Goal: Task Accomplishment & Management: Use online tool/utility

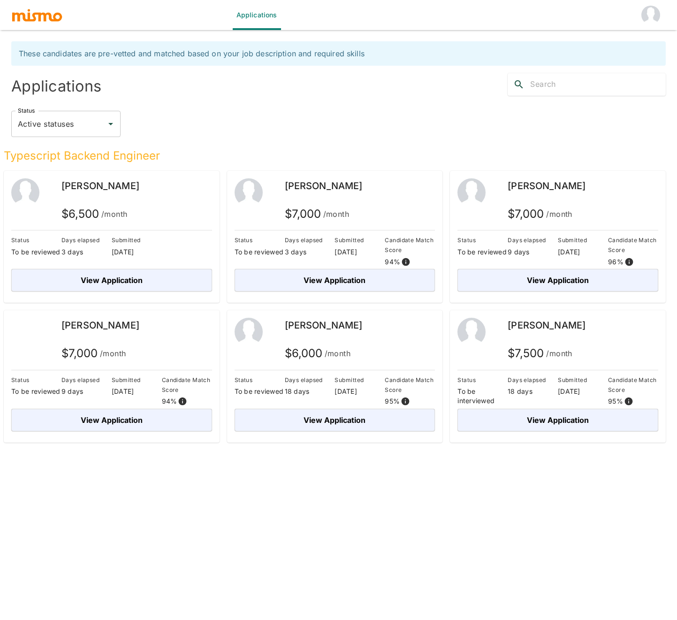
click at [94, 126] on input "Active statuses" at bounding box center [58, 124] width 87 height 18
click at [84, 154] on li "All statuses" at bounding box center [65, 150] width 109 height 19
type input "All statuses"
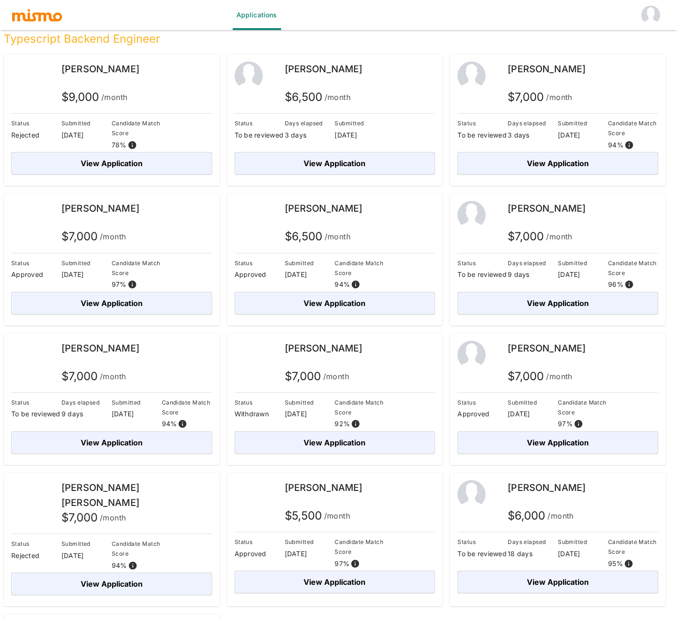
scroll to position [119, 0]
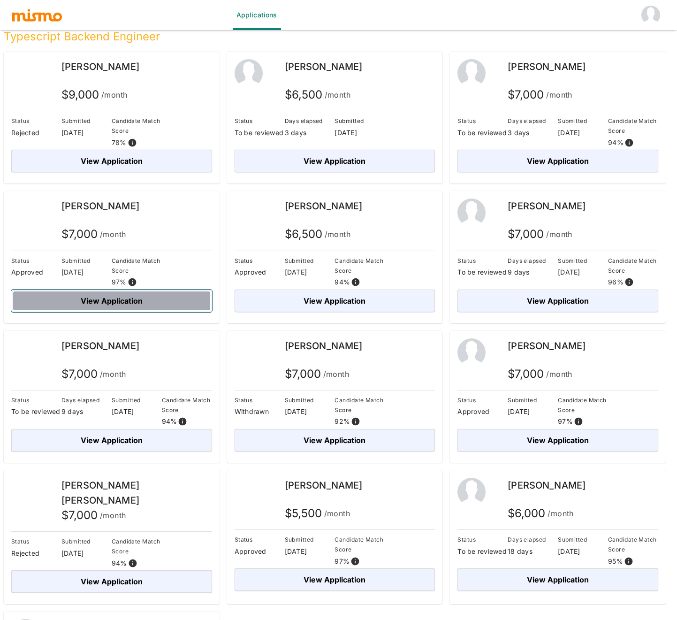
click at [105, 297] on button "View Application" at bounding box center [111, 301] width 201 height 23
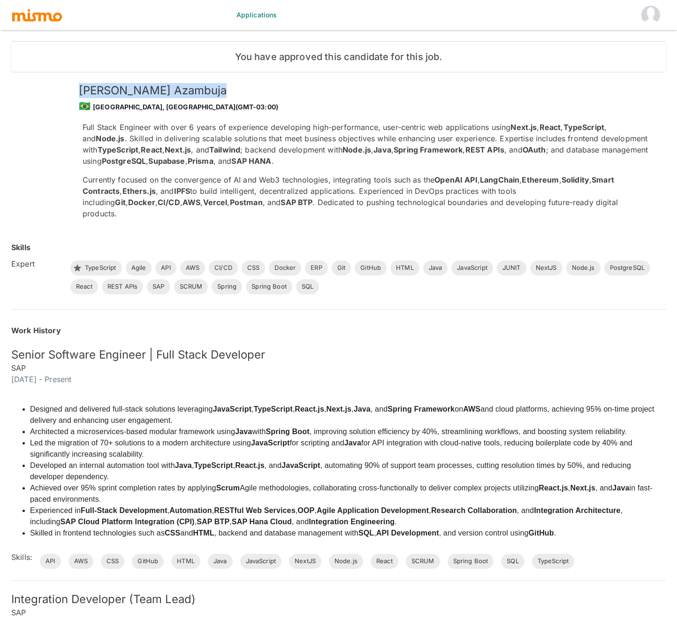
drag, startPoint x: 70, startPoint y: 90, endPoint x: 185, endPoint y: 93, distance: 115.1
click at [185, 93] on div "[PERSON_NAME] 🇧🇷 [GEOGRAPHIC_DATA], [GEOGRAPHIC_DATA] (GMT-03:00) Full Stack En…" at bounding box center [355, 144] width 591 height 166
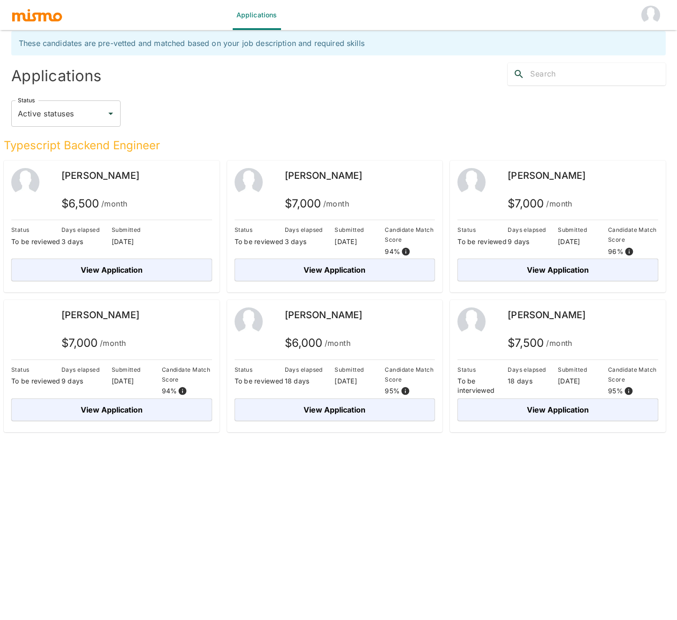
scroll to position [23, 0]
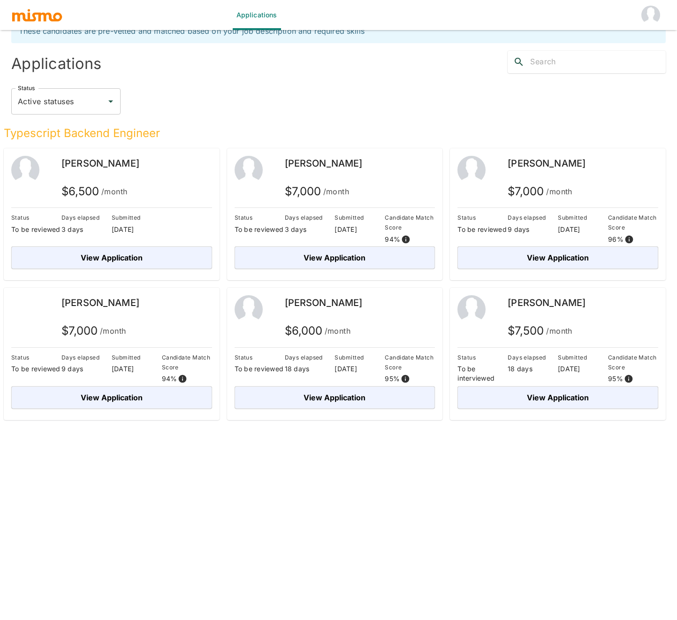
click at [40, 103] on input "Active statuses" at bounding box center [58, 101] width 87 height 18
click at [53, 130] on li "All statuses" at bounding box center [65, 127] width 109 height 19
type input "All statuses"
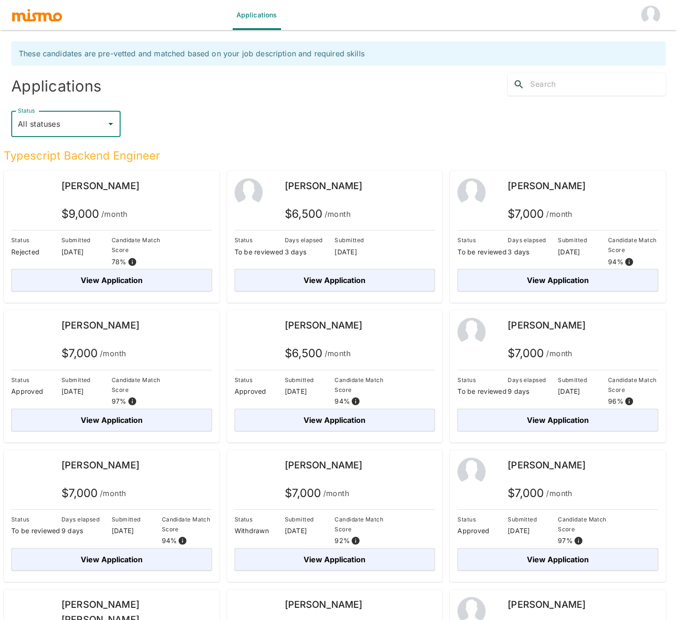
scroll to position [243, 0]
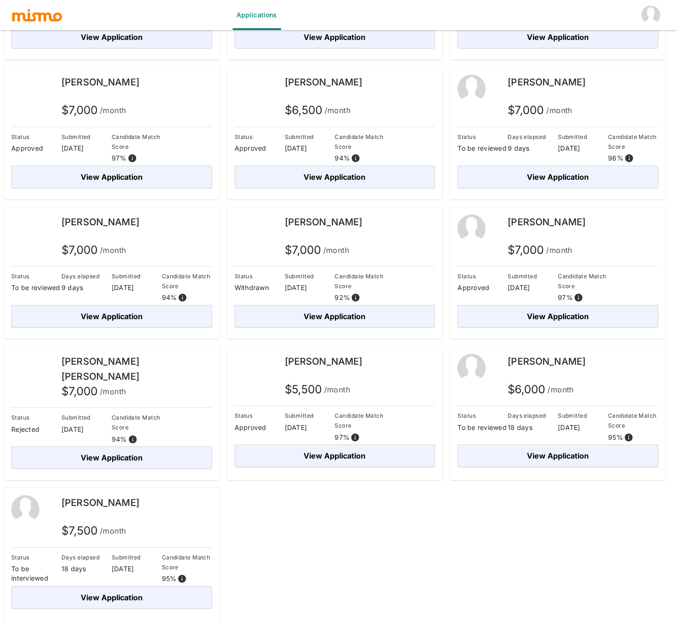
click at [253, 361] on img at bounding box center [249, 368] width 28 height 28
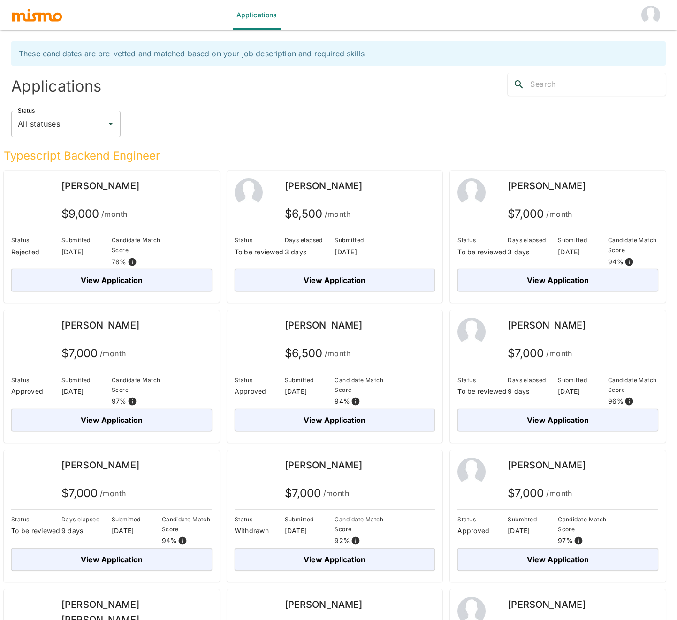
scroll to position [0, 0]
click at [319, 283] on button "View Application" at bounding box center [335, 280] width 201 height 23
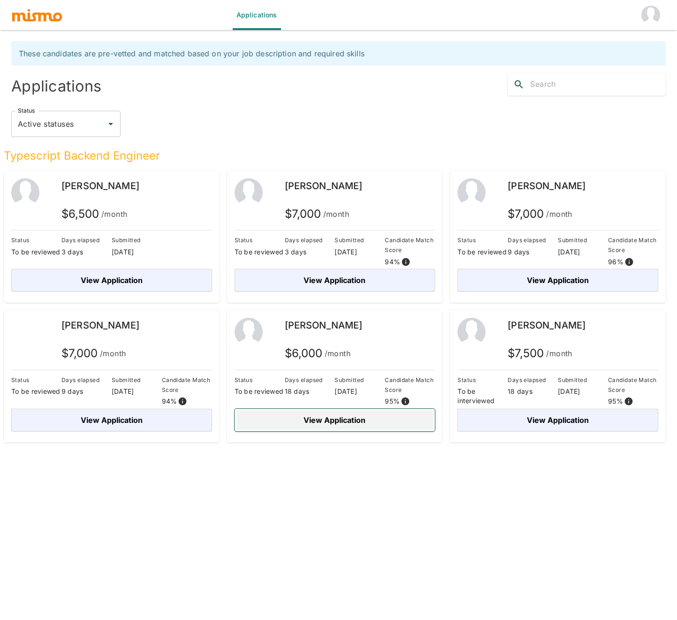
scroll to position [2, 0]
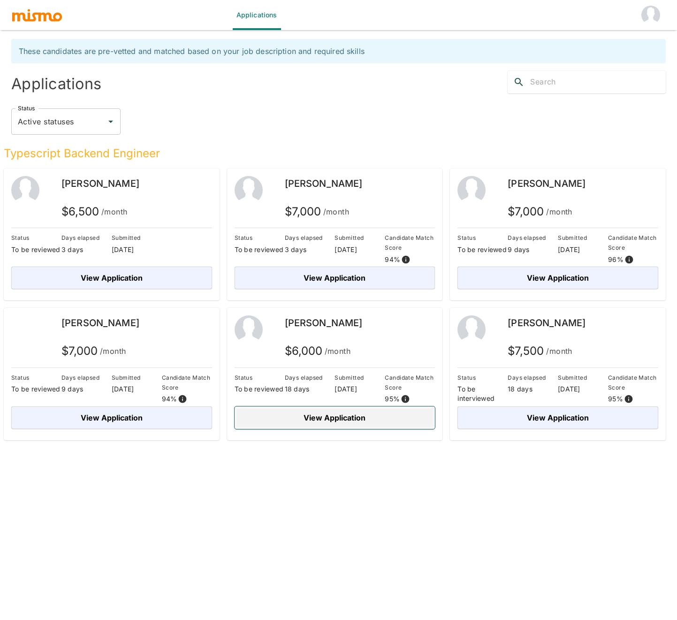
click at [374, 415] on button "View Application" at bounding box center [335, 418] width 201 height 23
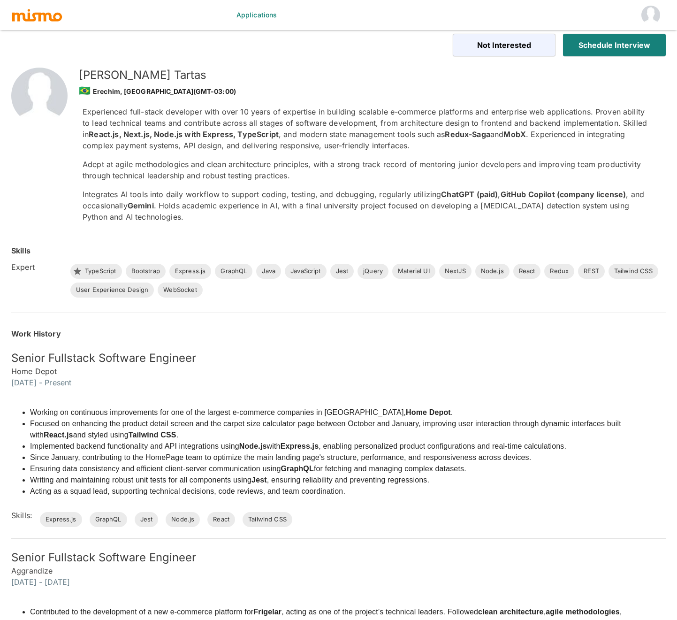
scroll to position [6, 0]
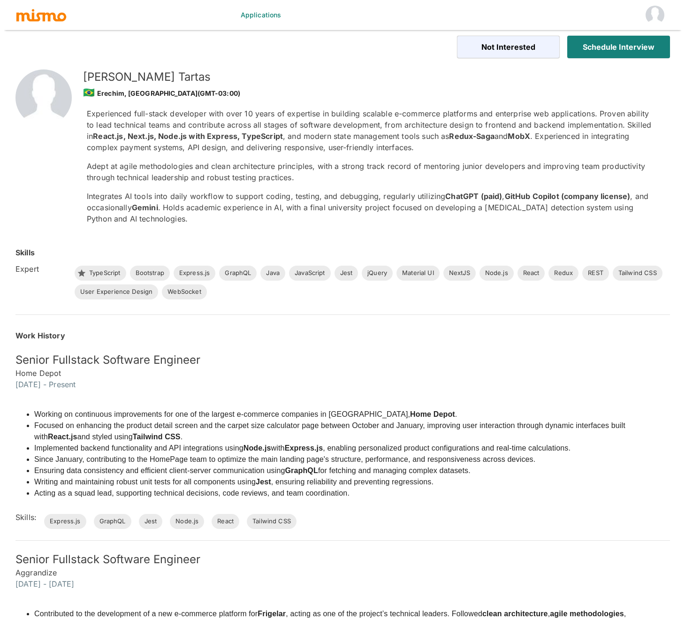
scroll to position [2, 0]
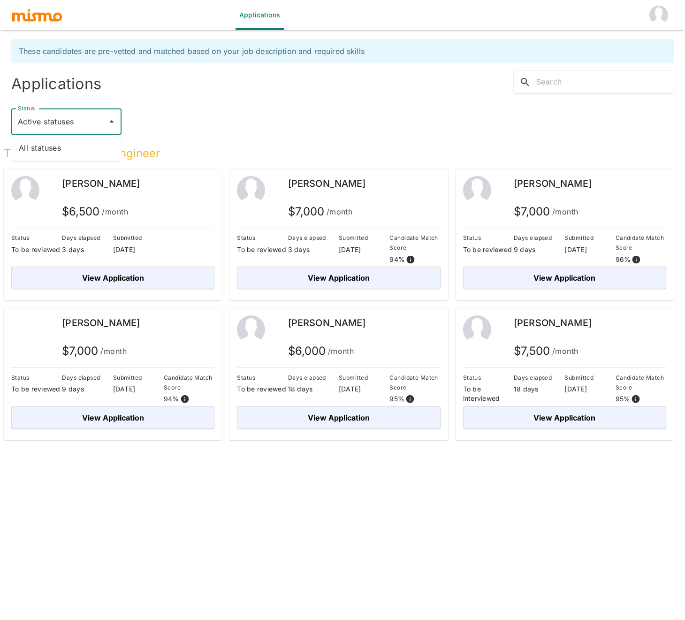
click at [61, 125] on input "Active statuses" at bounding box center [59, 122] width 88 height 18
click at [63, 146] on li "All statuses" at bounding box center [66, 147] width 110 height 19
type input "All statuses"
